Goal: Information Seeking & Learning: Learn about a topic

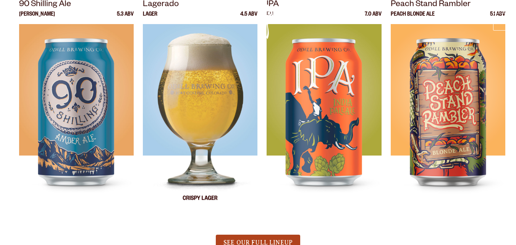
scroll to position [306, 0]
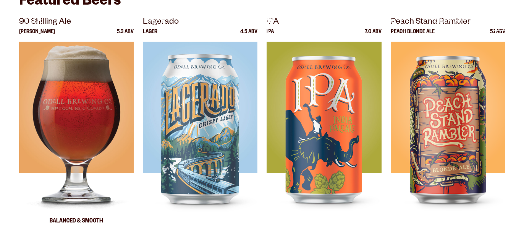
click at [59, 86] on img at bounding box center [76, 137] width 115 height 191
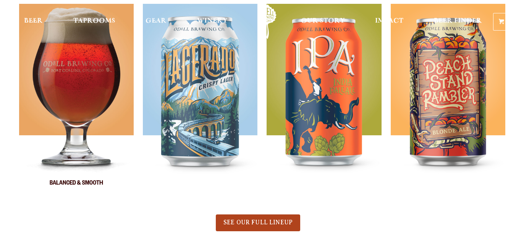
scroll to position [344, 0]
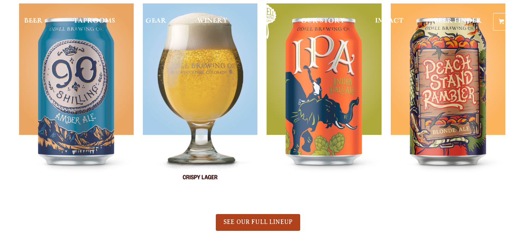
click at [202, 86] on img at bounding box center [200, 98] width 115 height 191
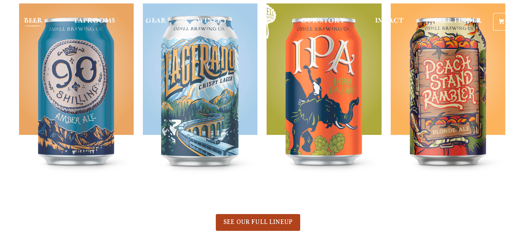
click at [32, 19] on span "Beer" at bounding box center [33, 21] width 19 height 6
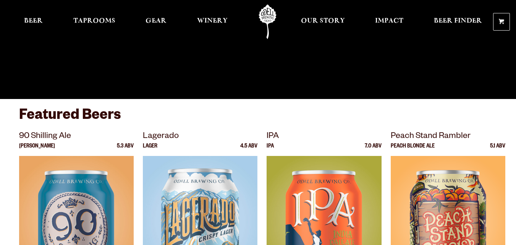
scroll to position [191, 0]
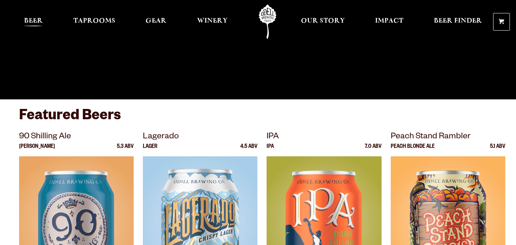
click at [37, 21] on span "Beer" at bounding box center [33, 21] width 19 height 6
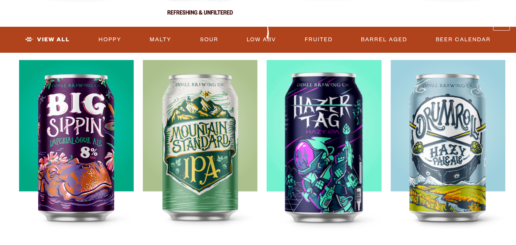
scroll to position [802, 0]
